Goal: Browse casually

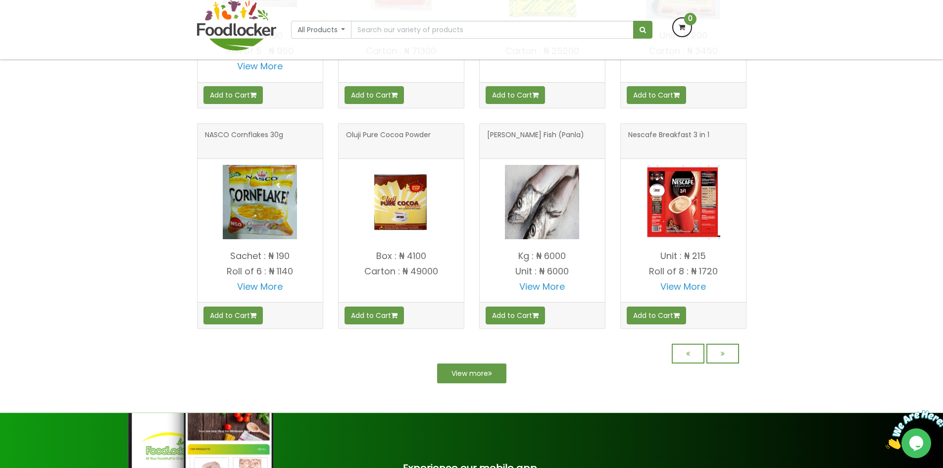
scroll to position [813, 0]
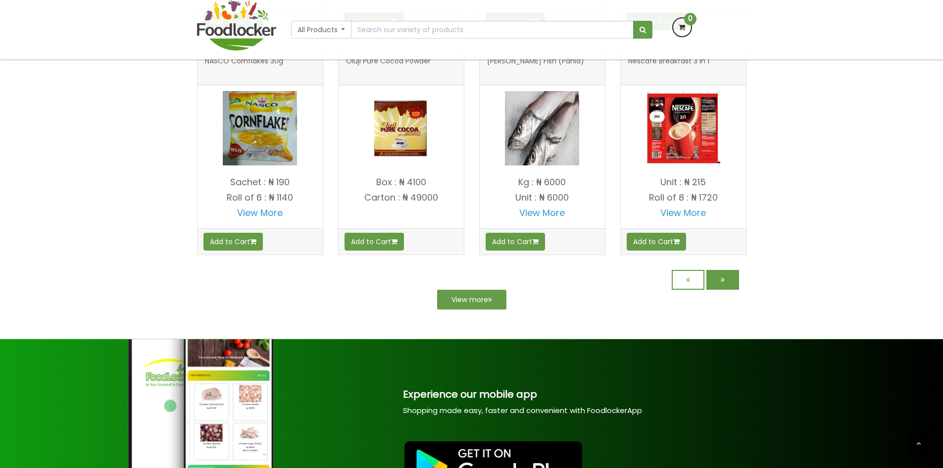
click at [724, 290] on link at bounding box center [722, 280] width 33 height 20
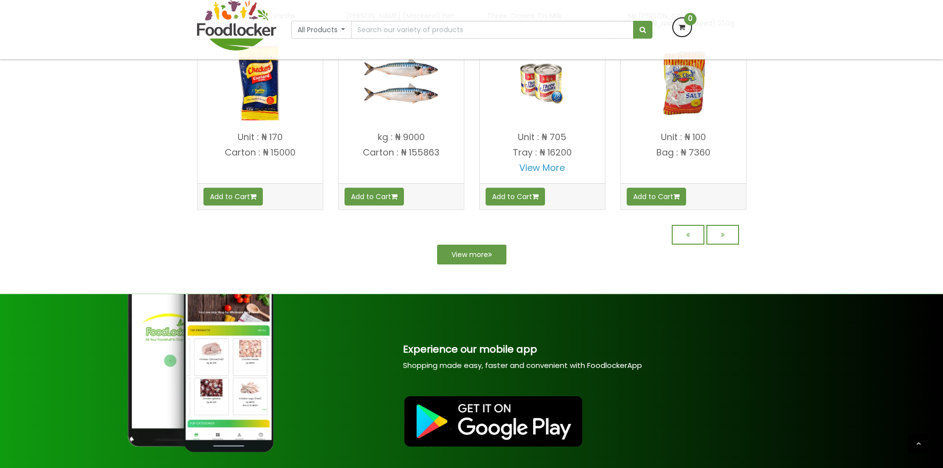
scroll to position [940, 0]
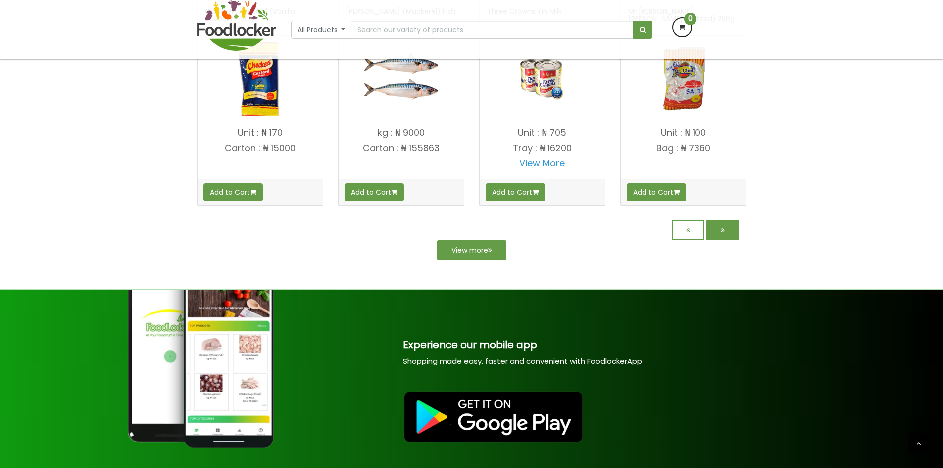
click at [713, 236] on link at bounding box center [722, 230] width 33 height 20
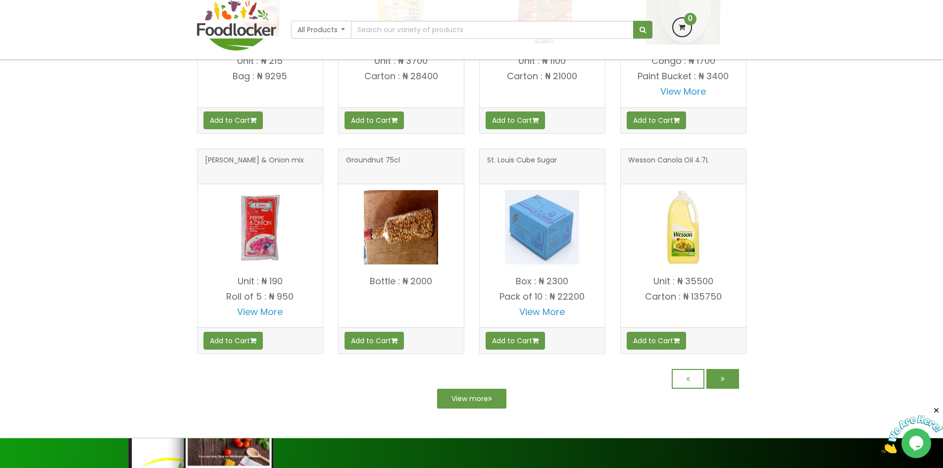
click at [731, 380] on link at bounding box center [722, 379] width 33 height 20
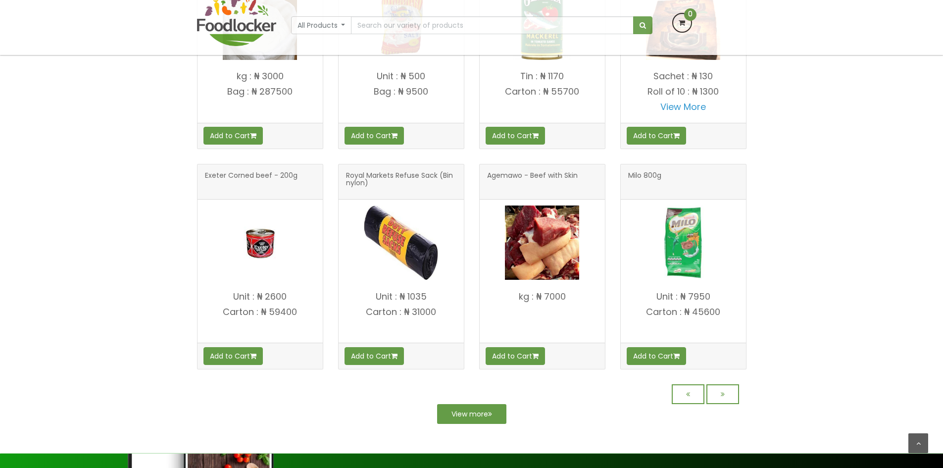
scroll to position [792, 0]
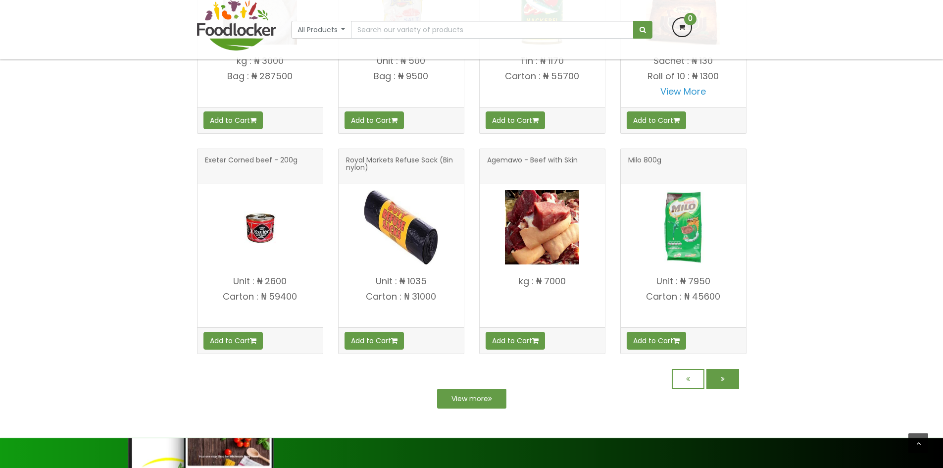
click at [735, 374] on link at bounding box center [722, 379] width 33 height 20
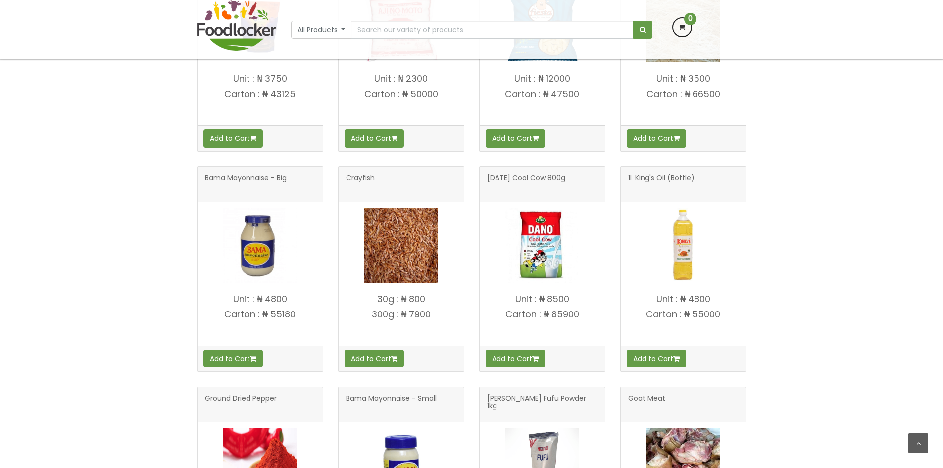
scroll to position [594, 0]
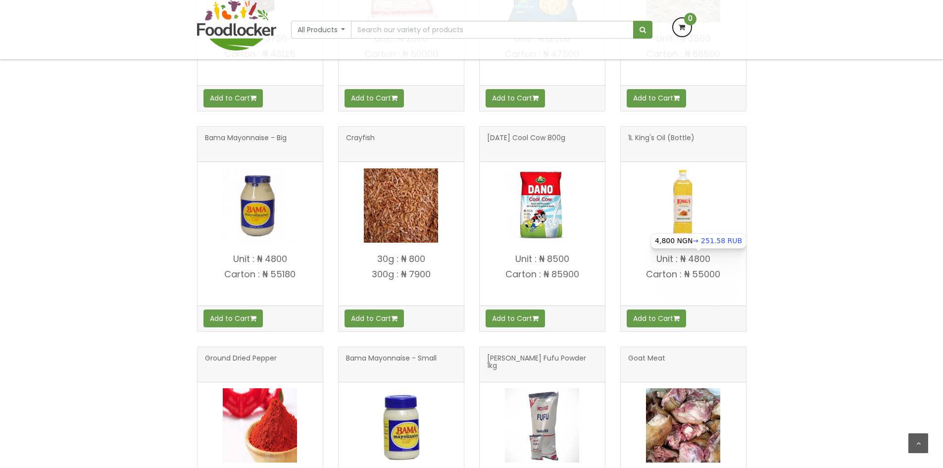
drag, startPoint x: 713, startPoint y: 257, endPoint x: 679, endPoint y: 260, distance: 34.3
click at [679, 260] on p "Unit : ₦ 4800" at bounding box center [683, 259] width 125 height 10
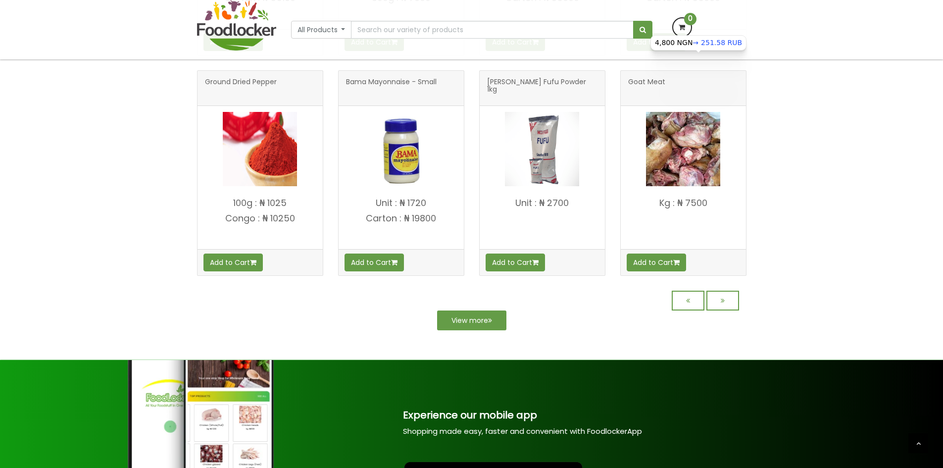
scroll to position [714, 0]
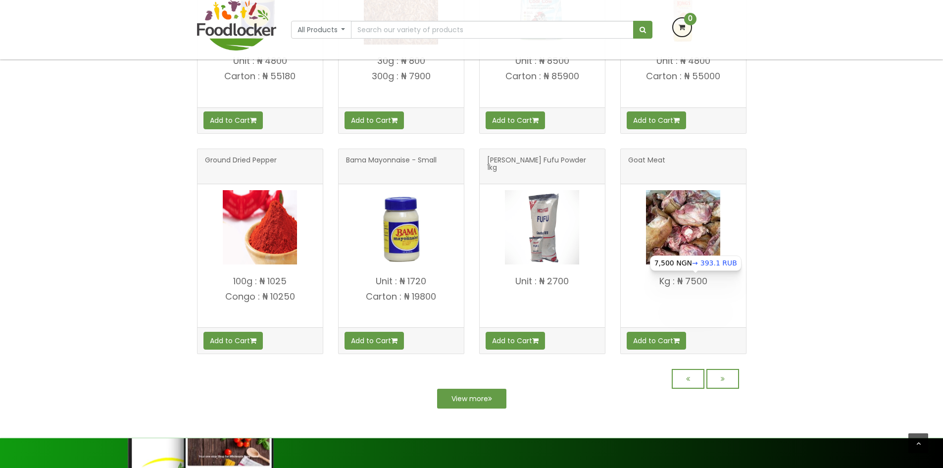
drag, startPoint x: 714, startPoint y: 278, endPoint x: 679, endPoint y: 282, distance: 35.4
click at [679, 282] on p "Kg : ₦ 7500" at bounding box center [683, 281] width 125 height 10
click at [753, 283] on div "Goat Meat Kg : ₦ 7500" at bounding box center [683, 244] width 141 height 220
drag, startPoint x: 714, startPoint y: 285, endPoint x: 679, endPoint y: 286, distance: 35.2
click at [679, 286] on p "Kg : ₦ 7500" at bounding box center [683, 281] width 125 height 10
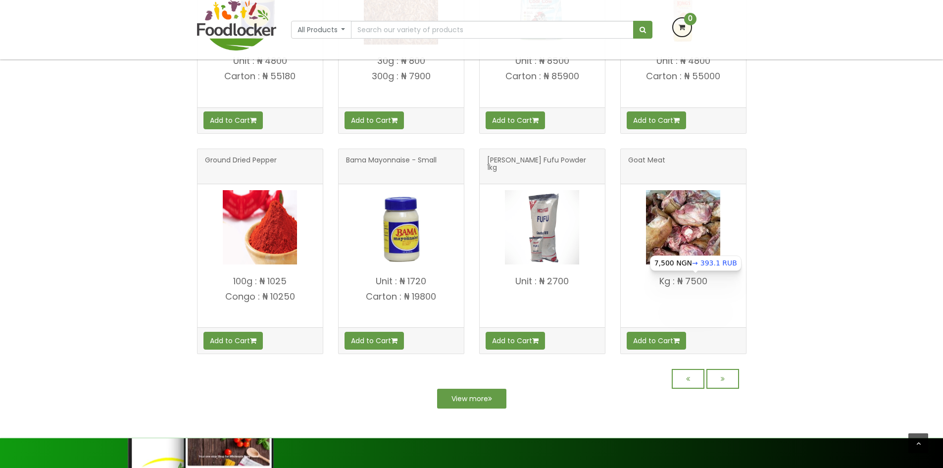
click at [767, 287] on div "OUR PRODUCTS Bournvita 450g Refill Add to Cart Add to Cart" at bounding box center [471, 22] width 943 height 771
click at [735, 375] on link at bounding box center [722, 379] width 33 height 20
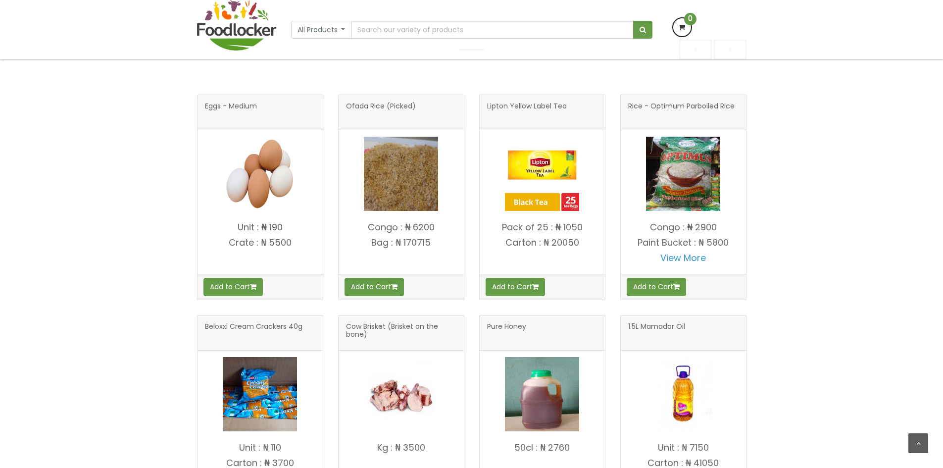
scroll to position [445, 0]
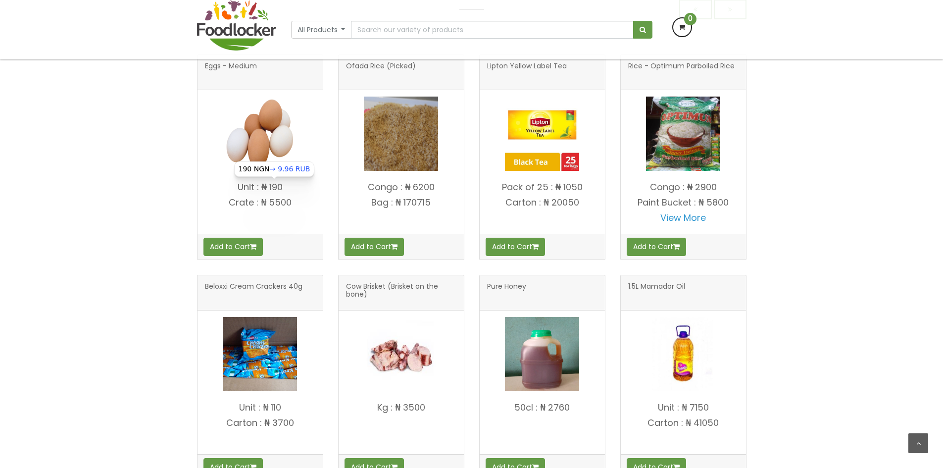
drag, startPoint x: 269, startPoint y: 181, endPoint x: 262, endPoint y: 184, distance: 7.7
click at [262, 184] on p "Unit : ₦ 190" at bounding box center [259, 187] width 125 height 10
click at [750, 195] on div "Rice - Optimum Parboiled Rice Congo : ₦ 2900 View More Add to Cart" at bounding box center [683, 150] width 141 height 220
drag, startPoint x: 278, startPoint y: 202, endPoint x: 262, endPoint y: 204, distance: 16.0
click at [262, 204] on p "Crate : ₦ 5500" at bounding box center [259, 202] width 125 height 10
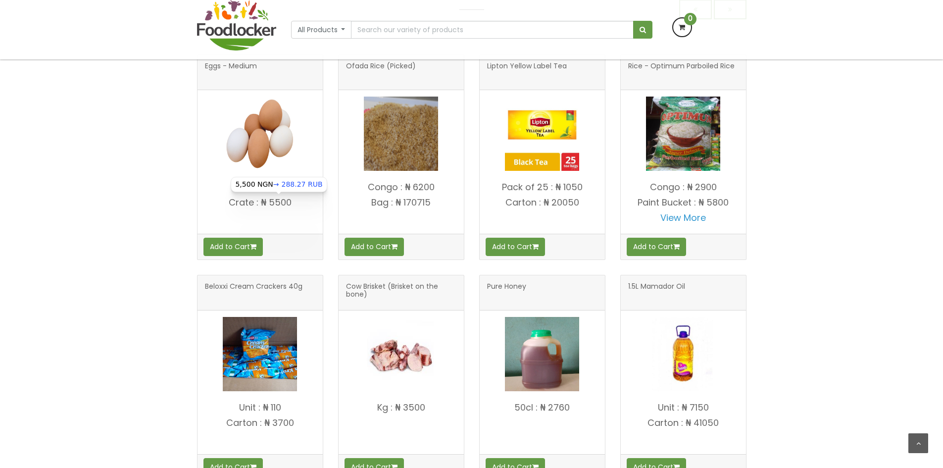
drag, startPoint x: 793, startPoint y: 201, endPoint x: 796, endPoint y: 207, distance: 7.1
click at [793, 201] on div "OUR PRODUCTS Eggs - Medium" at bounding box center [471, 368] width 943 height 771
drag, startPoint x: 585, startPoint y: 180, endPoint x: 553, endPoint y: 191, distance: 33.7
click at [553, 191] on div "Pack of 25 : ₦ 1050 Carton : ₦ 20050" at bounding box center [542, 205] width 125 height 56
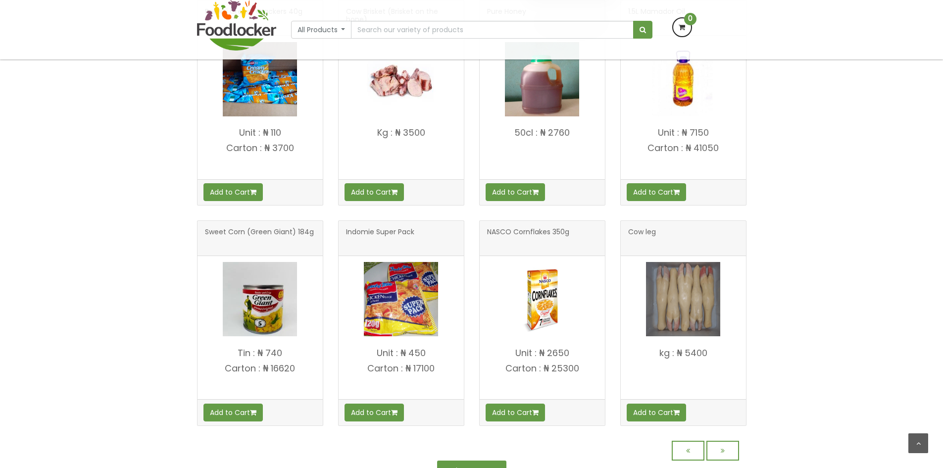
scroll to position [664, 0]
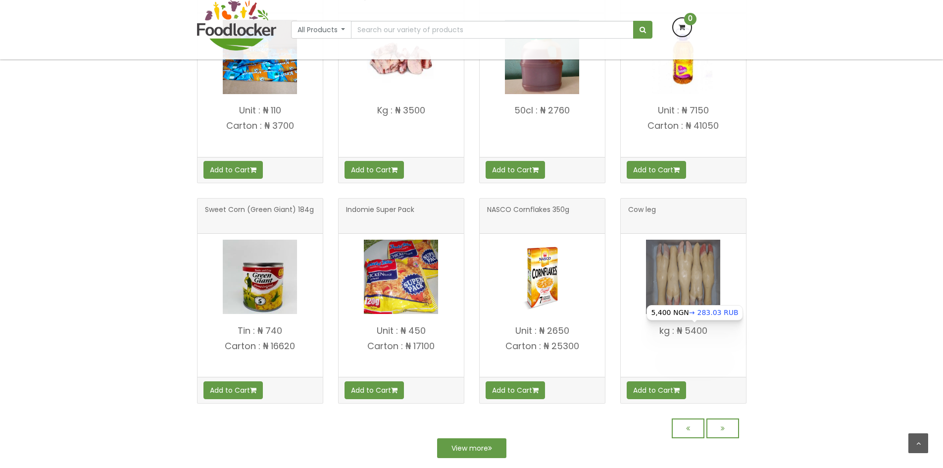
drag, startPoint x: 710, startPoint y: 331, endPoint x: 676, endPoint y: 331, distance: 34.2
click at [676, 331] on p "kg : ₦ 5400" at bounding box center [683, 331] width 125 height 10
click at [763, 324] on div "OUR PRODUCTS Eggs - Medium" at bounding box center [471, 71] width 943 height 771
click at [729, 427] on link at bounding box center [722, 428] width 33 height 20
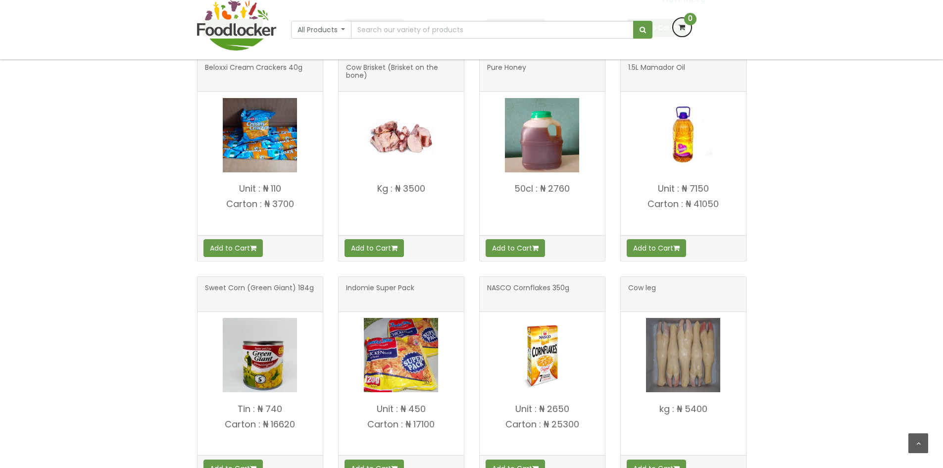
scroll to position [742, 0]
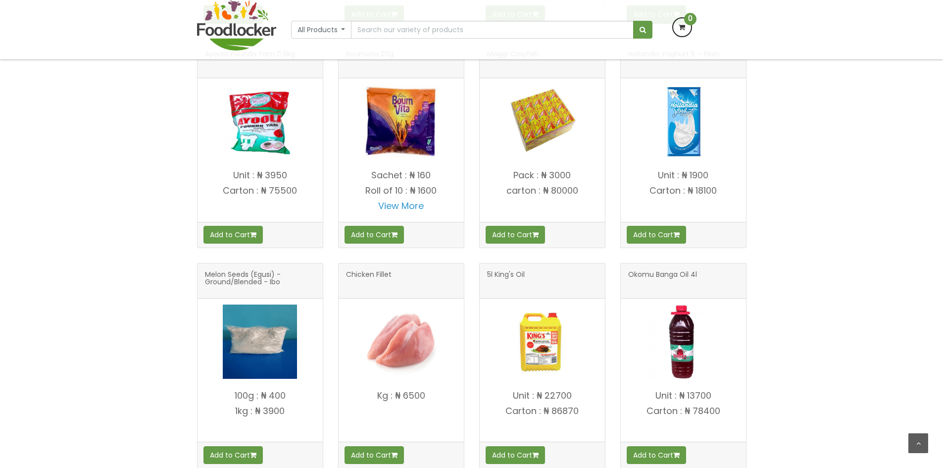
scroll to position [693, 0]
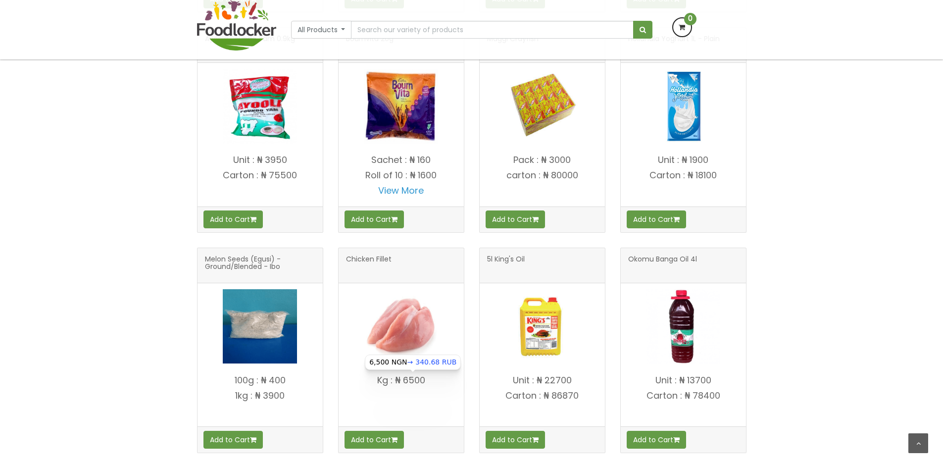
drag, startPoint x: 427, startPoint y: 381, endPoint x: 396, endPoint y: 381, distance: 30.7
click at [396, 381] on p "Kg : ₦ 6500" at bounding box center [401, 380] width 125 height 10
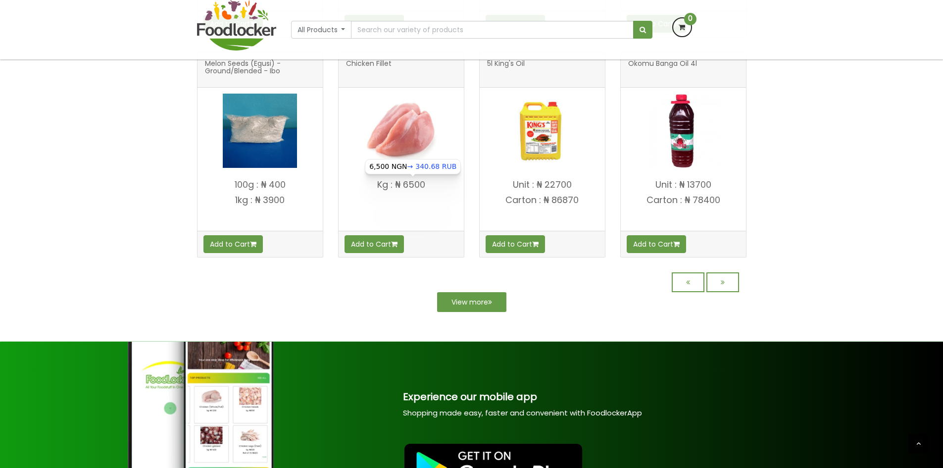
scroll to position [891, 0]
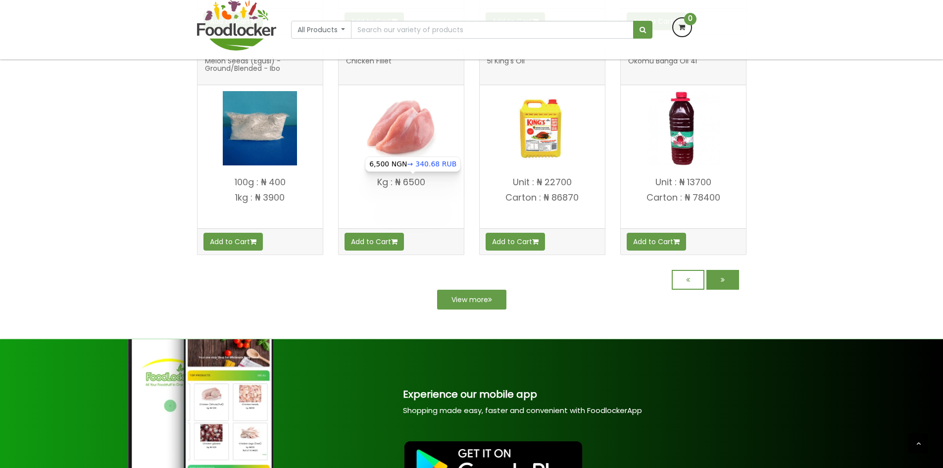
click at [710, 282] on link at bounding box center [722, 280] width 33 height 20
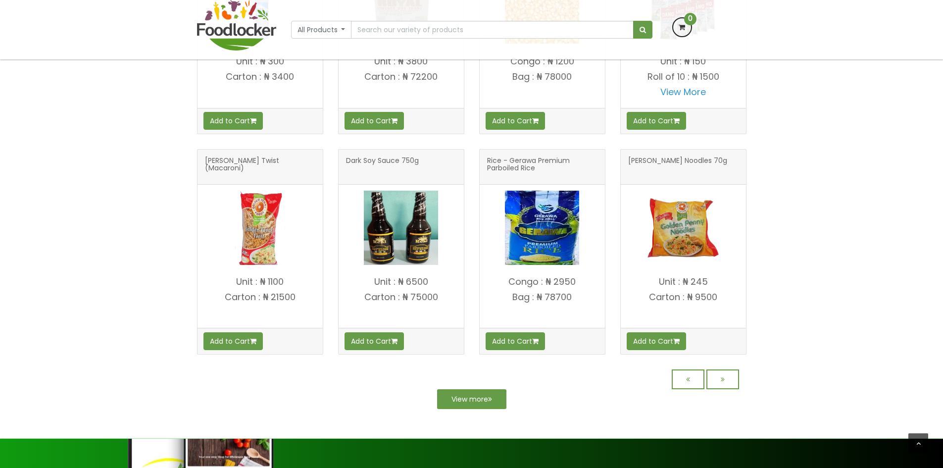
scroll to position [792, 0]
click at [725, 379] on link at bounding box center [722, 379] width 33 height 20
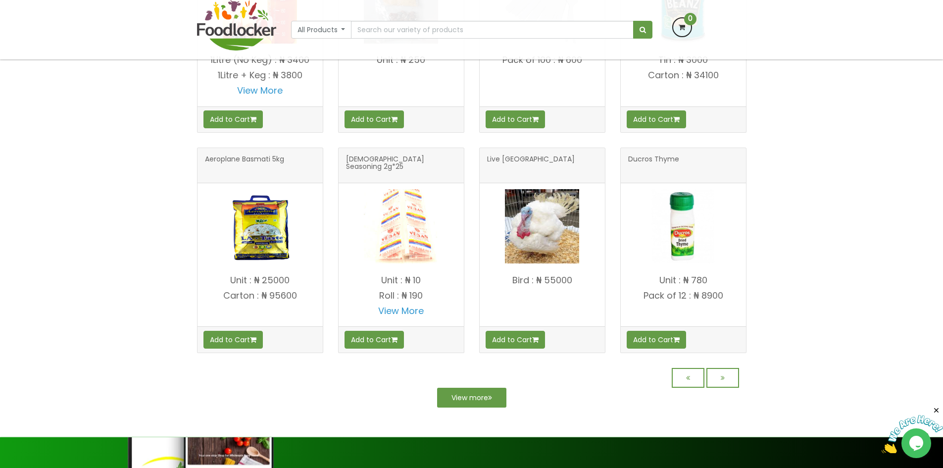
scroll to position [792, 0]
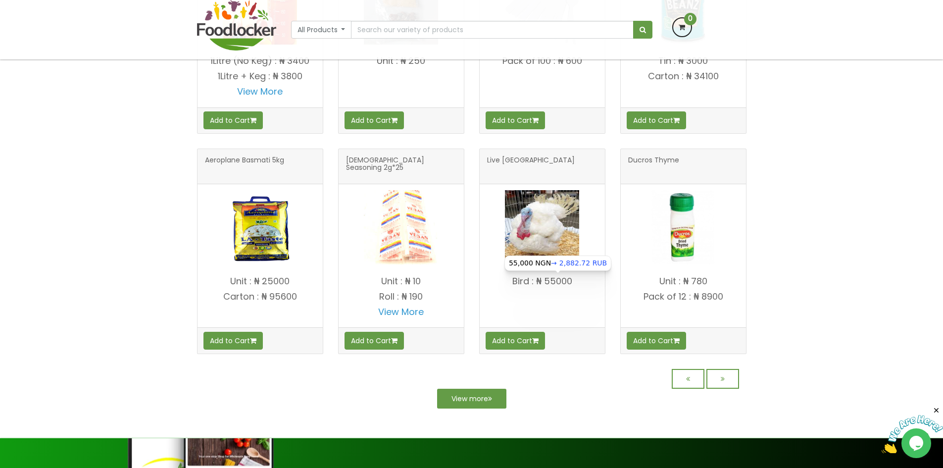
drag, startPoint x: 581, startPoint y: 276, endPoint x: 537, endPoint y: 278, distance: 43.1
click at [537, 278] on p "Bird : ₦ 55000" at bounding box center [542, 281] width 125 height 10
click at [732, 382] on link at bounding box center [722, 379] width 33 height 20
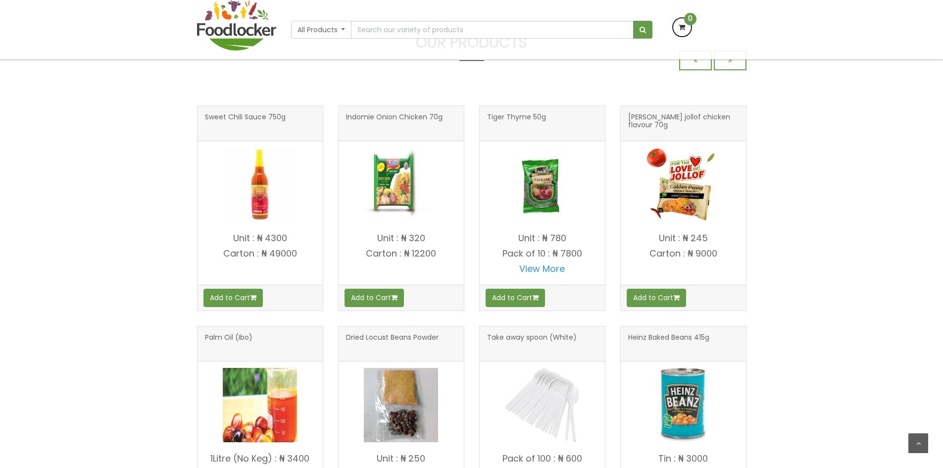
scroll to position [219, 0]
